Goal: Task Accomplishment & Management: Manage account settings

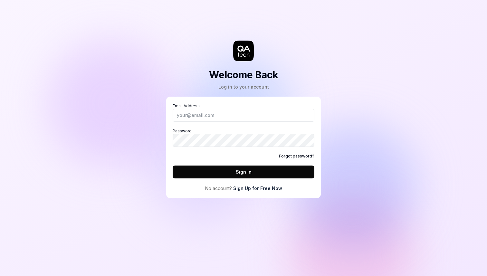
click at [221, 106] on label "Email Address" at bounding box center [244, 112] width 142 height 19
click at [221, 109] on input "Email Address" at bounding box center [244, 115] width 142 height 13
click at [221, 113] on input "Email Address" at bounding box center [244, 115] width 142 height 13
type input "[PERSON_NAME][EMAIL_ADDRESS][PERSON_NAME][DOMAIN_NAME]"
click at [257, 173] on button "Sign In" at bounding box center [244, 172] width 142 height 13
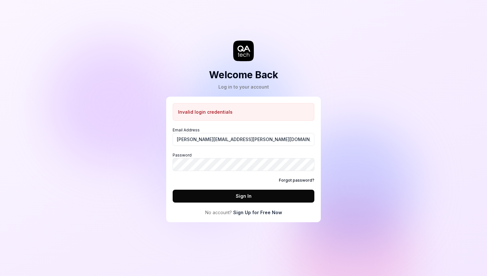
click at [312, 179] on link "Forgot password?" at bounding box center [296, 181] width 35 height 6
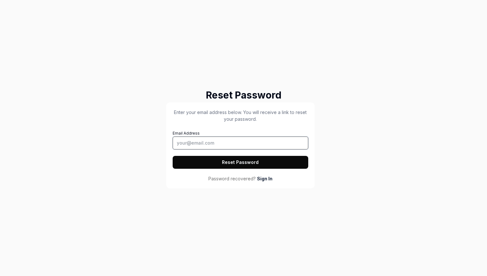
click at [209, 145] on input "Email Address" at bounding box center [241, 143] width 136 height 13
type input "[PERSON_NAME][EMAIL_ADDRESS][PERSON_NAME][DOMAIN_NAME]"
click at [173, 156] on button "Reset Password" at bounding box center [241, 162] width 136 height 13
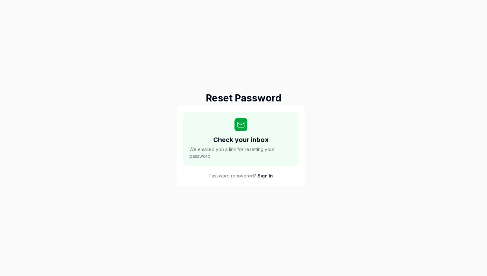
click at [330, 84] on div "Reset Password Check your inbox We emailed you a link for resetting your passwo…" at bounding box center [243, 138] width 487 height 276
